Goal: Task Accomplishment & Management: Complete application form

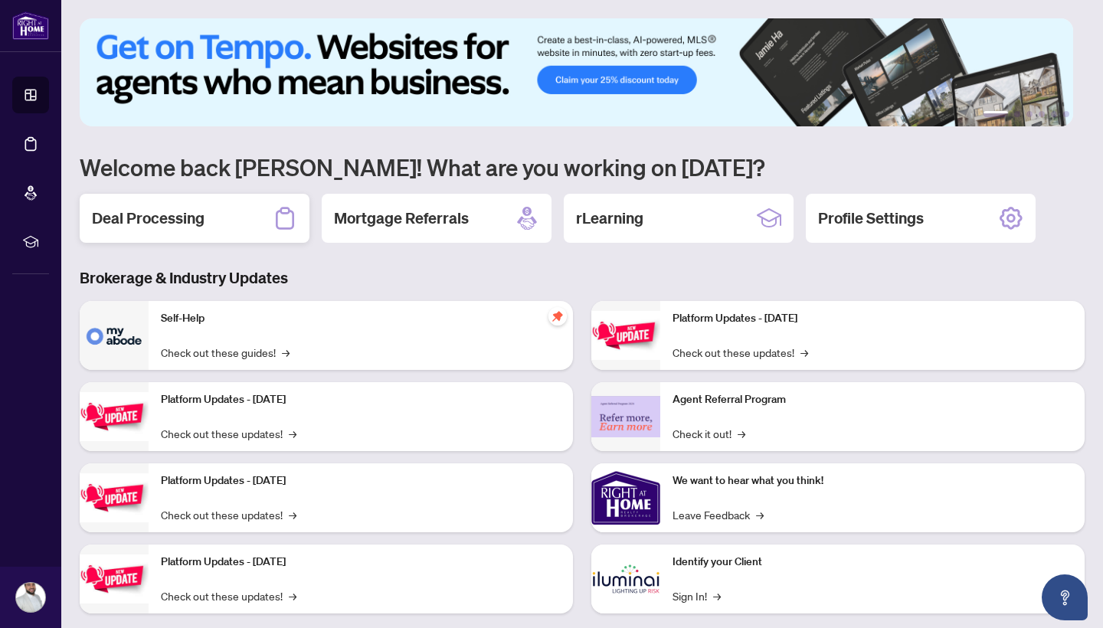
click at [176, 211] on h2 "Deal Processing" at bounding box center [148, 218] width 113 height 21
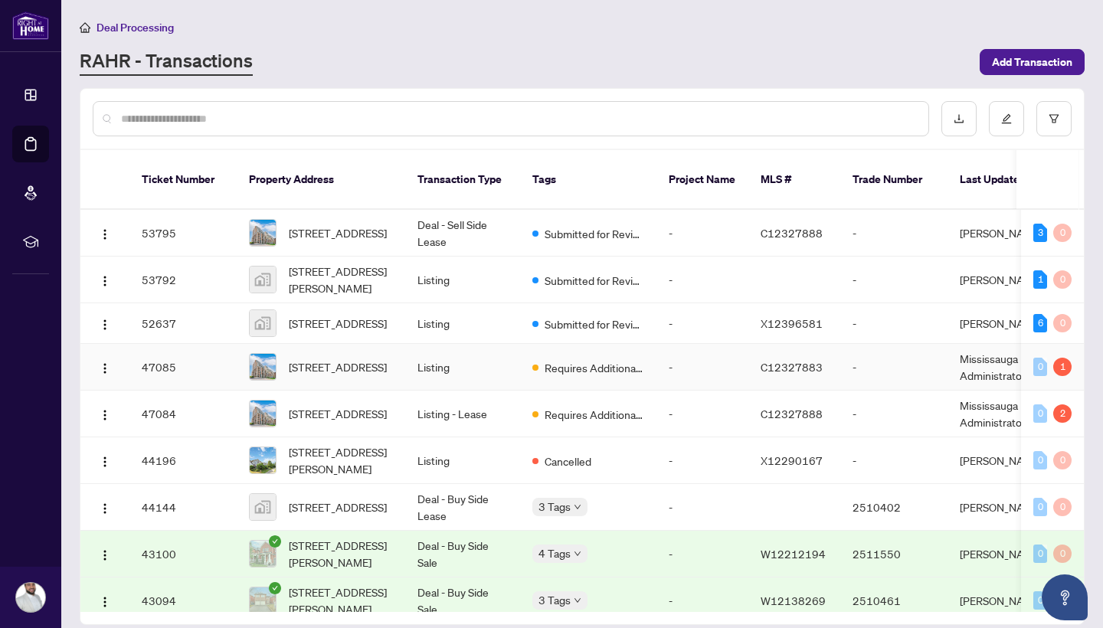
click at [486, 355] on td "Listing" at bounding box center [462, 367] width 115 height 47
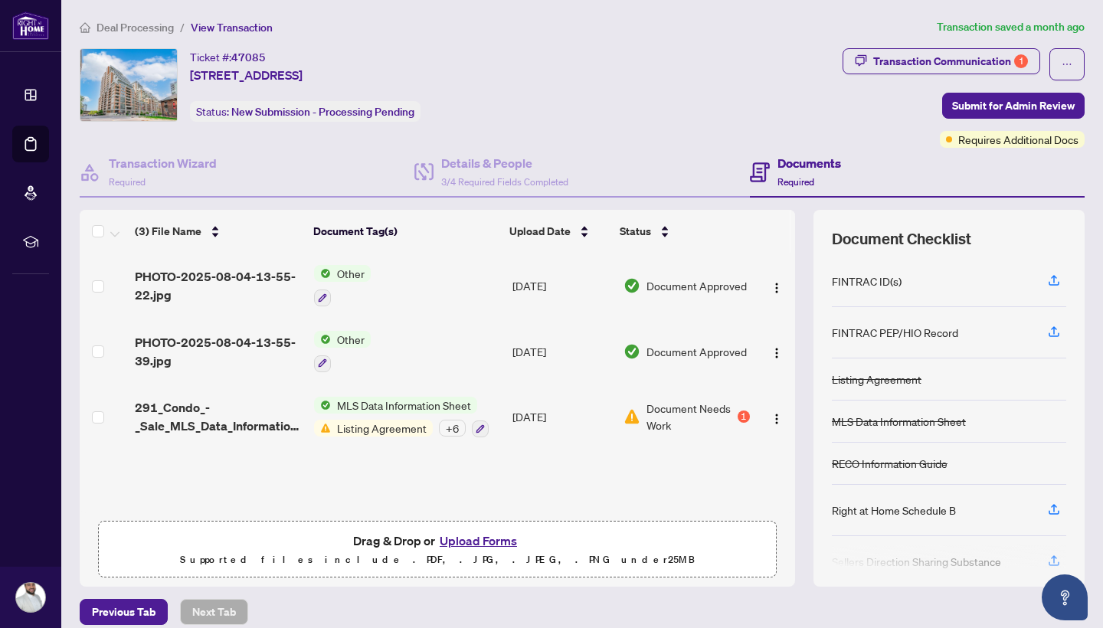
click at [455, 540] on button "Upload Forms" at bounding box center [478, 541] width 87 height 20
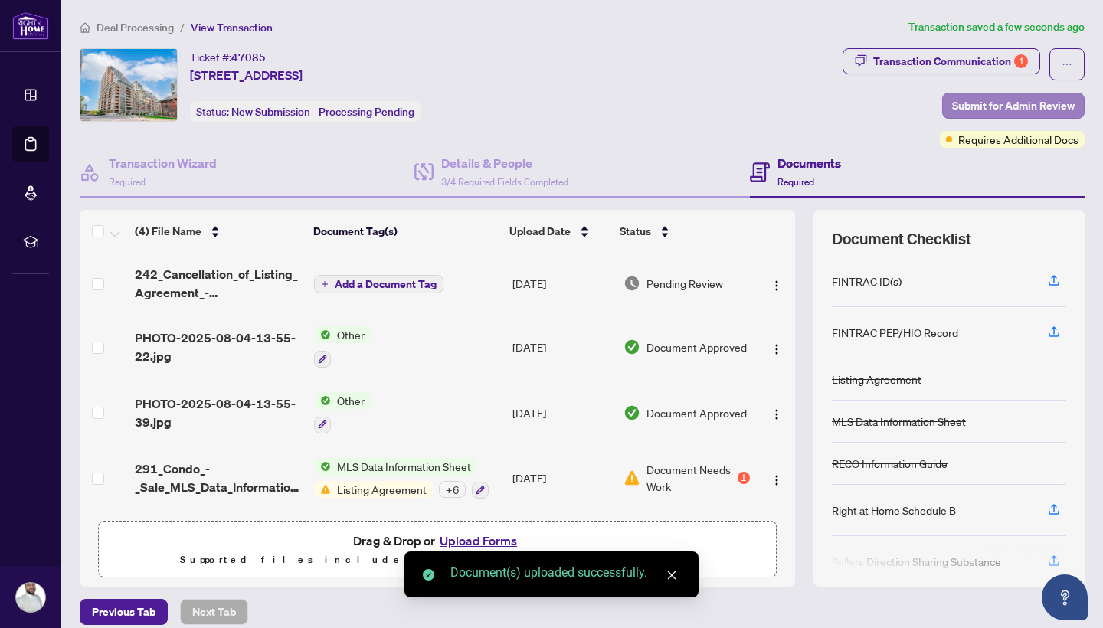
click at [918, 101] on span "Submit for Admin Review" at bounding box center [1013, 105] width 123 height 25
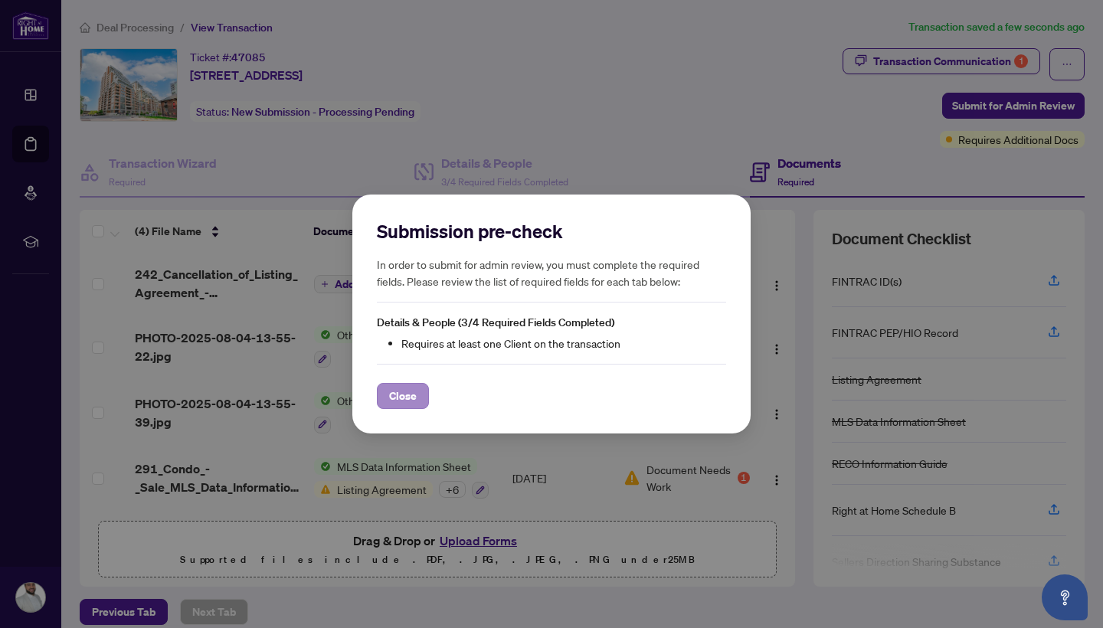
click at [417, 397] on button "Close" at bounding box center [403, 396] width 52 height 26
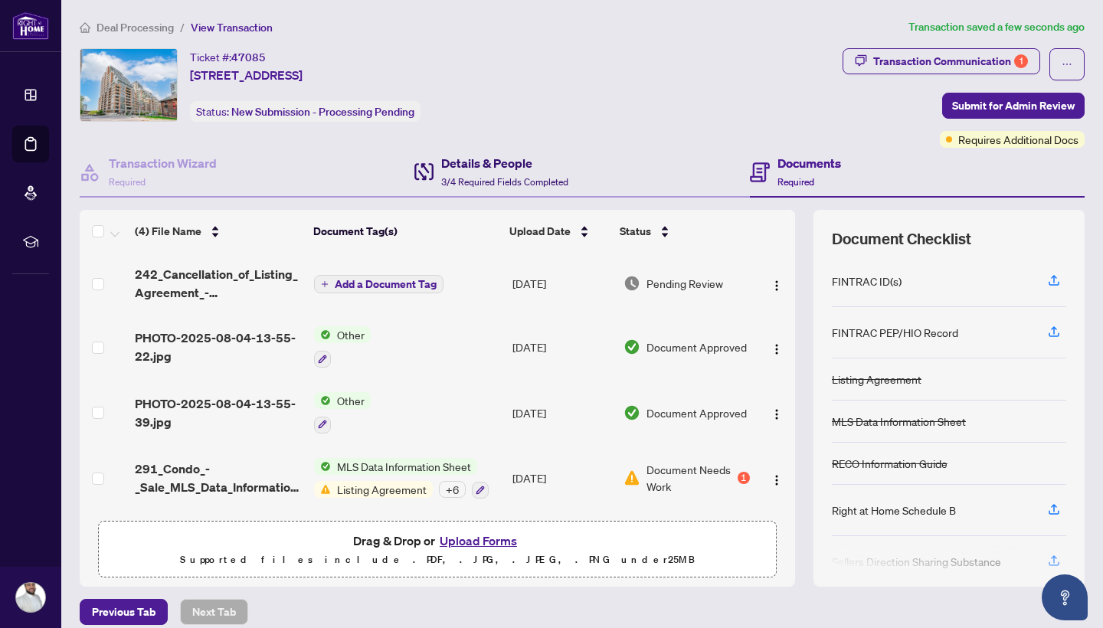
click at [506, 163] on h4 "Details & People" at bounding box center [504, 163] width 127 height 18
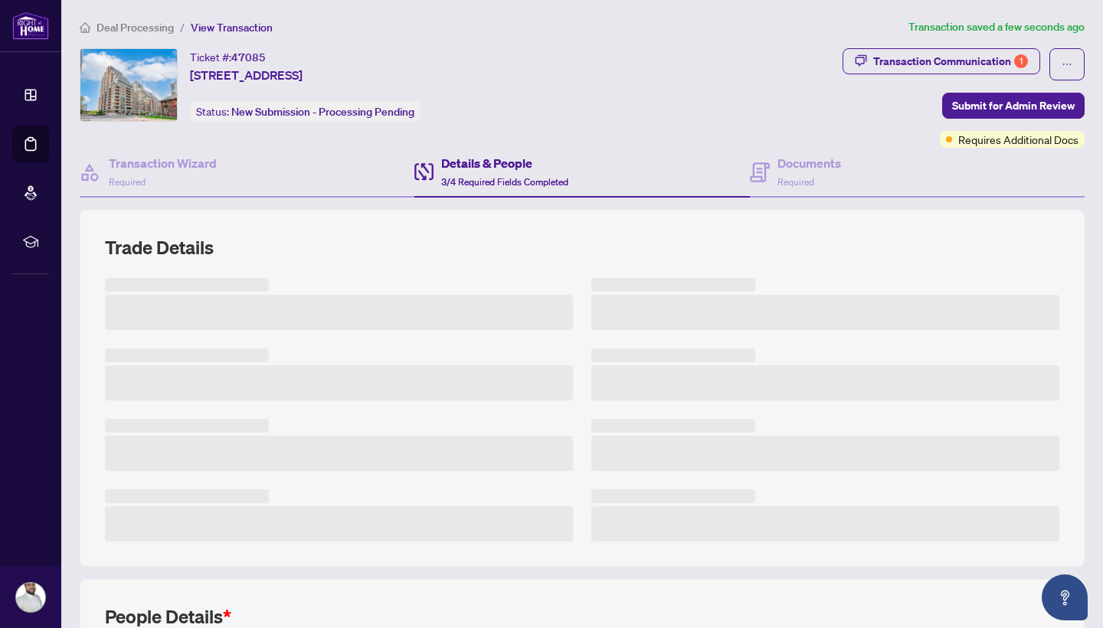
scroll to position [310, 0]
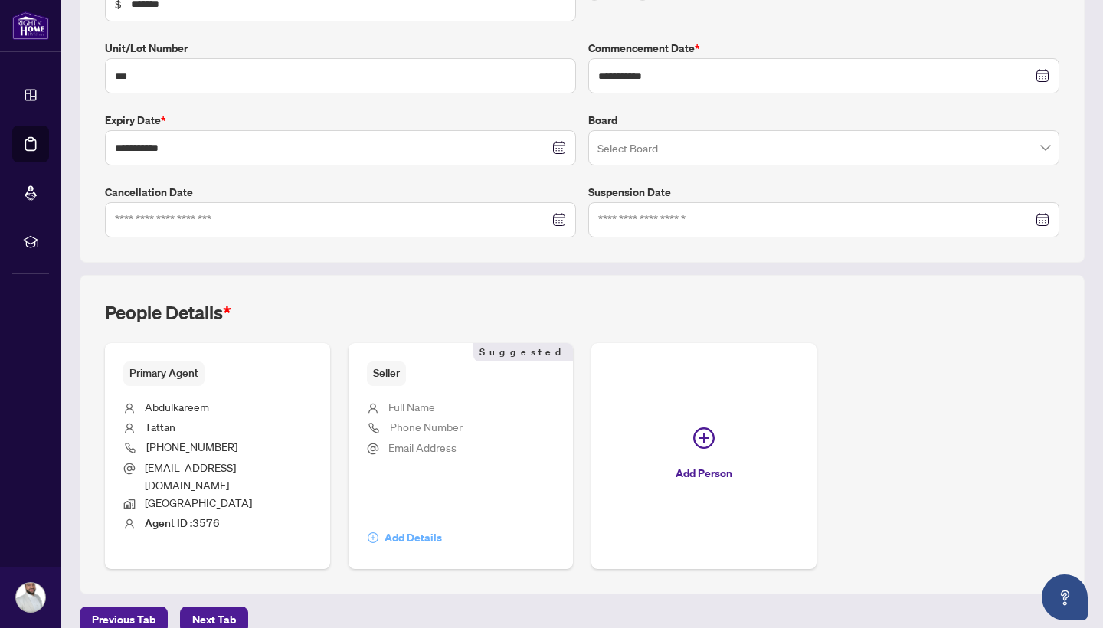
click at [421, 525] on span "Add Details" at bounding box center [413, 537] width 57 height 25
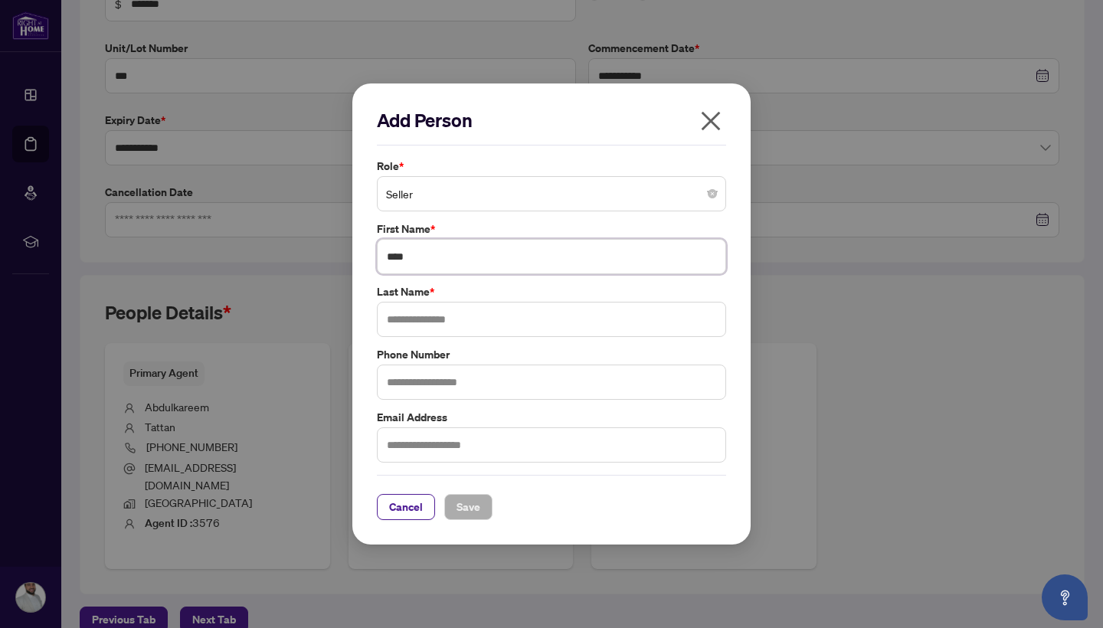
type input "****"
type input "******"
click at [468, 500] on span "Save" at bounding box center [469, 507] width 24 height 25
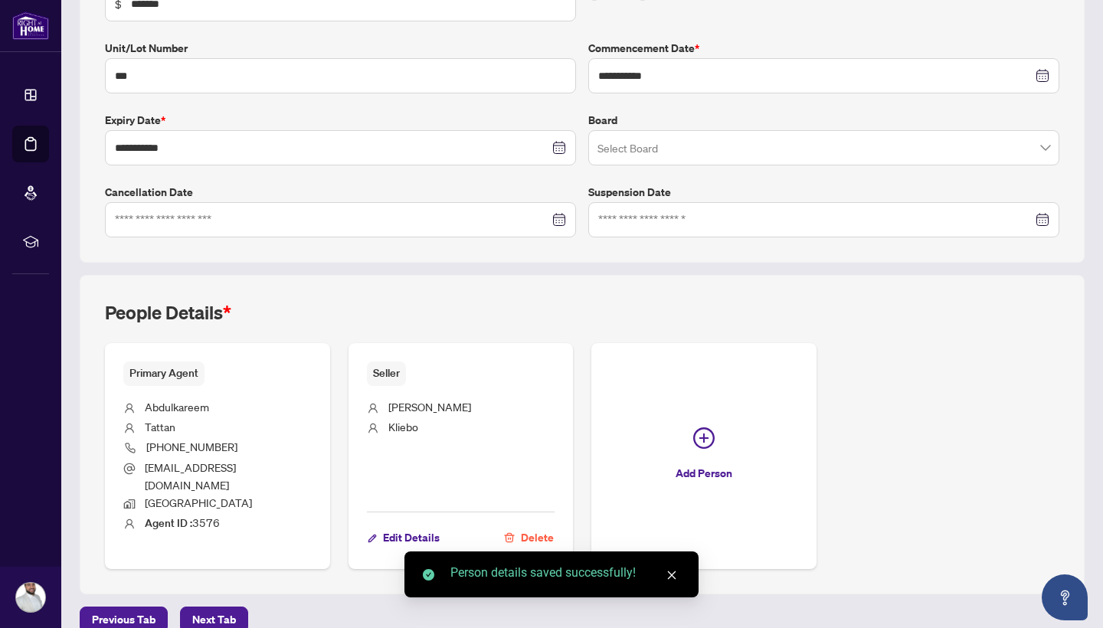
scroll to position [0, 0]
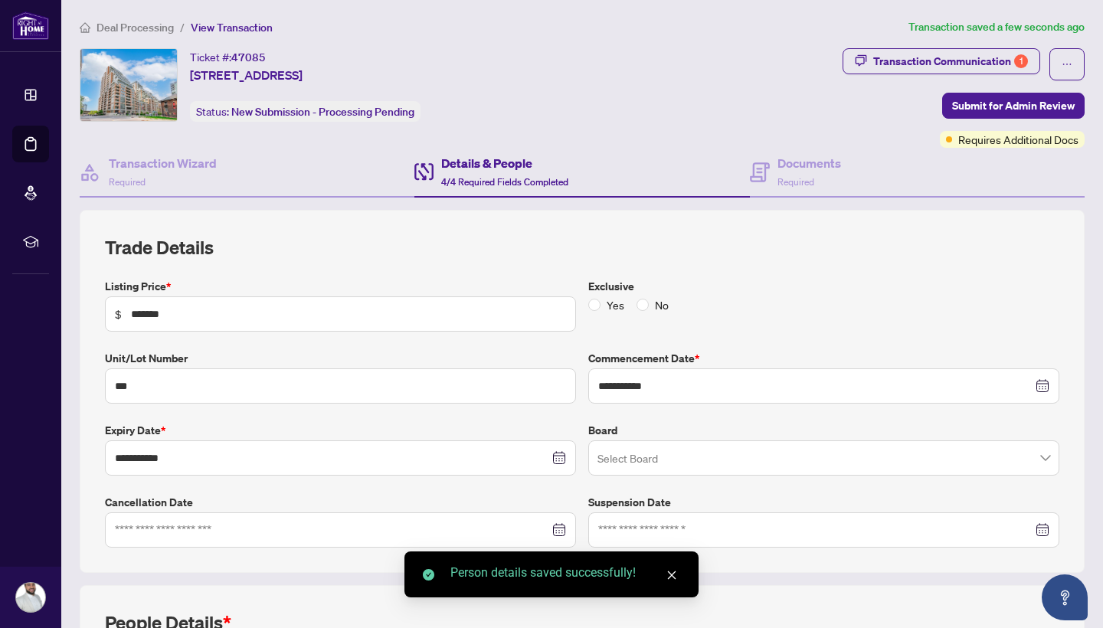
click at [918, 126] on div "Transaction Communication 1 Submit for Admin Review Requires Additional Docs" at bounding box center [964, 98] width 242 height 100
click at [918, 115] on span "Submit for Admin Review" at bounding box center [1013, 105] width 123 height 25
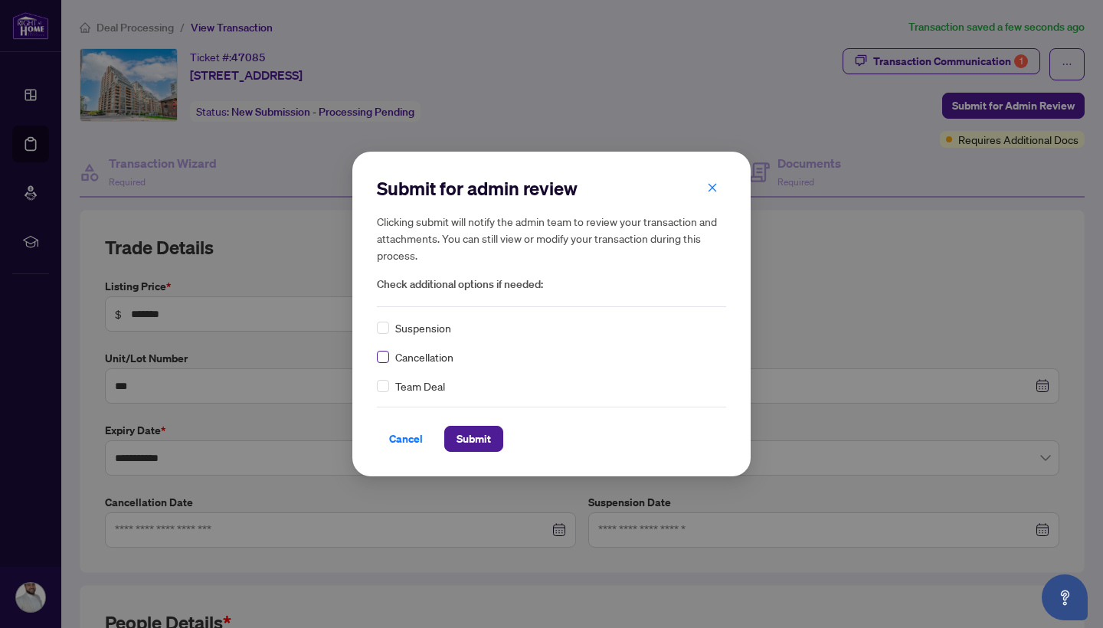
click at [386, 355] on span at bounding box center [383, 357] width 12 height 12
click at [483, 446] on span "Submit" at bounding box center [474, 439] width 34 height 25
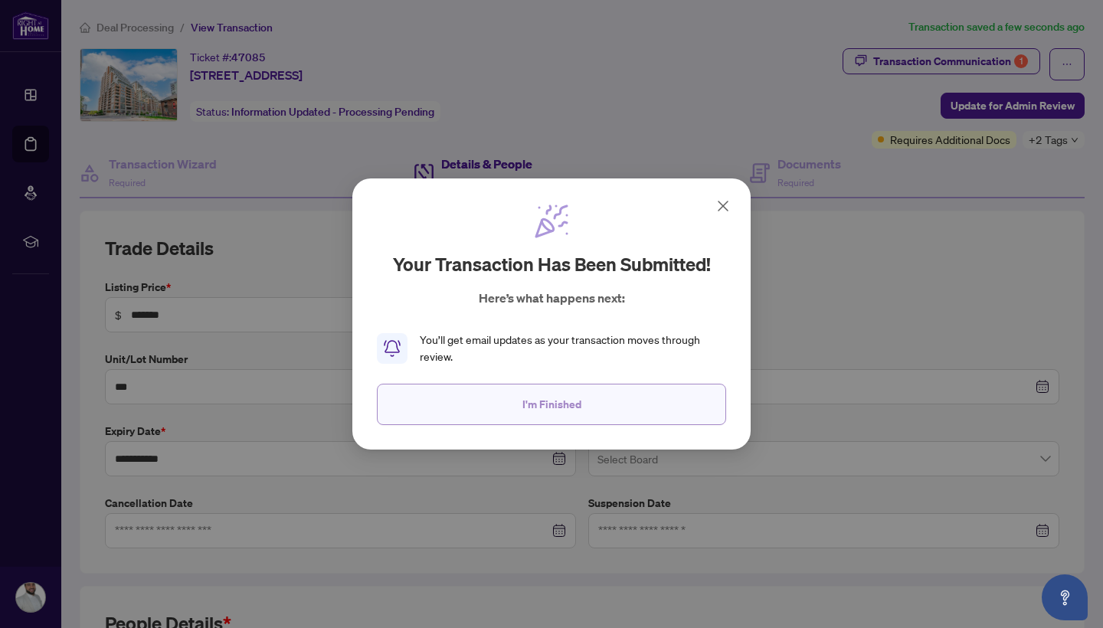
click at [575, 420] on button "I'm Finished" at bounding box center [551, 404] width 349 height 41
